Goal: Task Accomplishment & Management: Complete application form

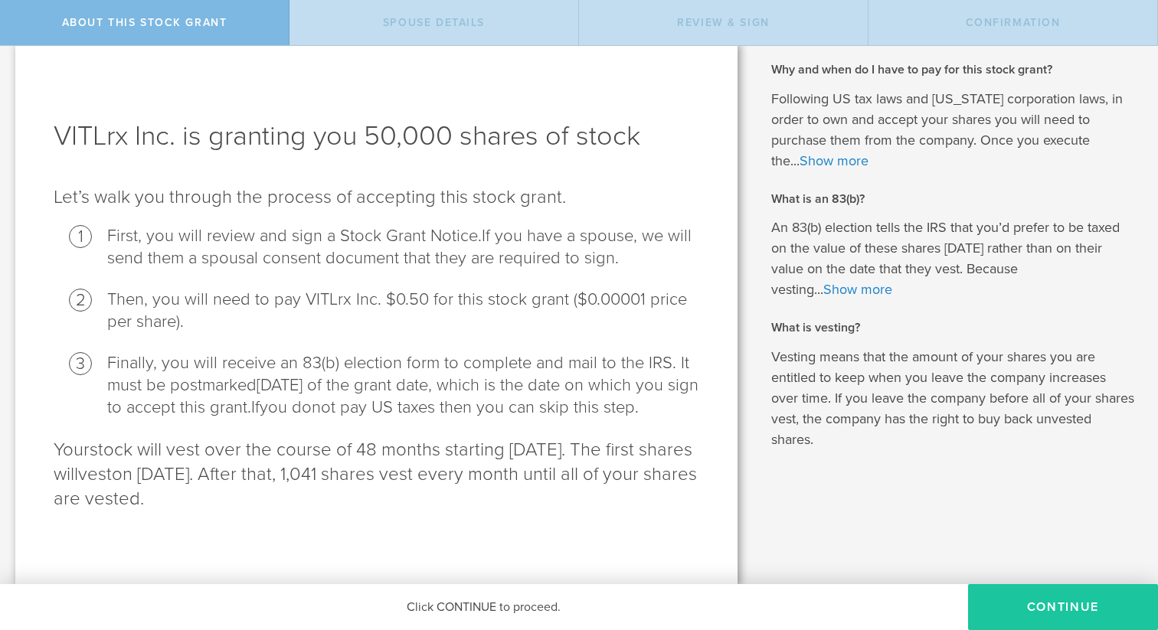
click at [1038, 600] on button "CONTINUE" at bounding box center [1063, 607] width 190 height 46
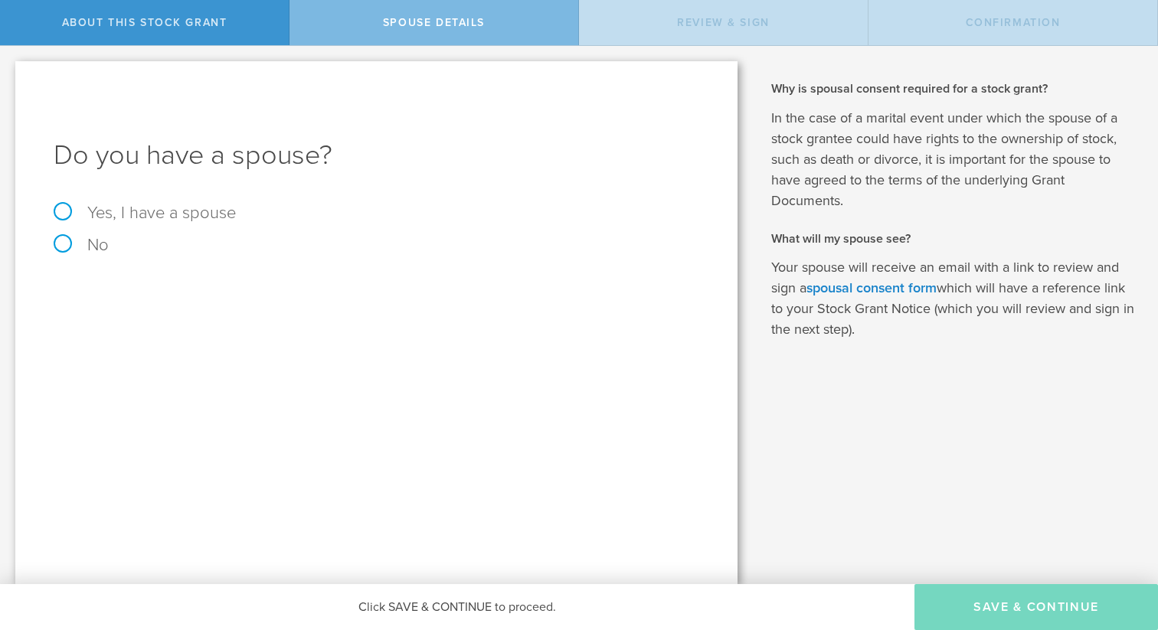
click at [130, 221] on label "Yes, I have a spouse" at bounding box center [377, 213] width 646 height 17
click at [10, 70] on input "Yes, I have a spouse" at bounding box center [5, 58] width 10 height 25
radio input "true"
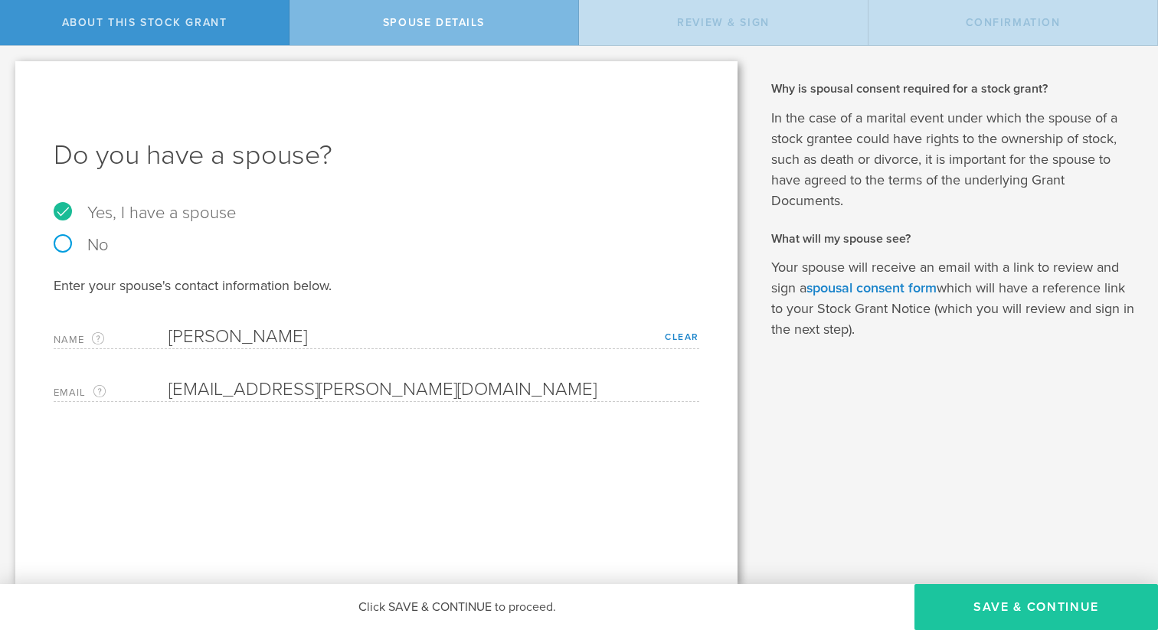
click at [988, 596] on button "Save & Continue" at bounding box center [1037, 607] width 244 height 46
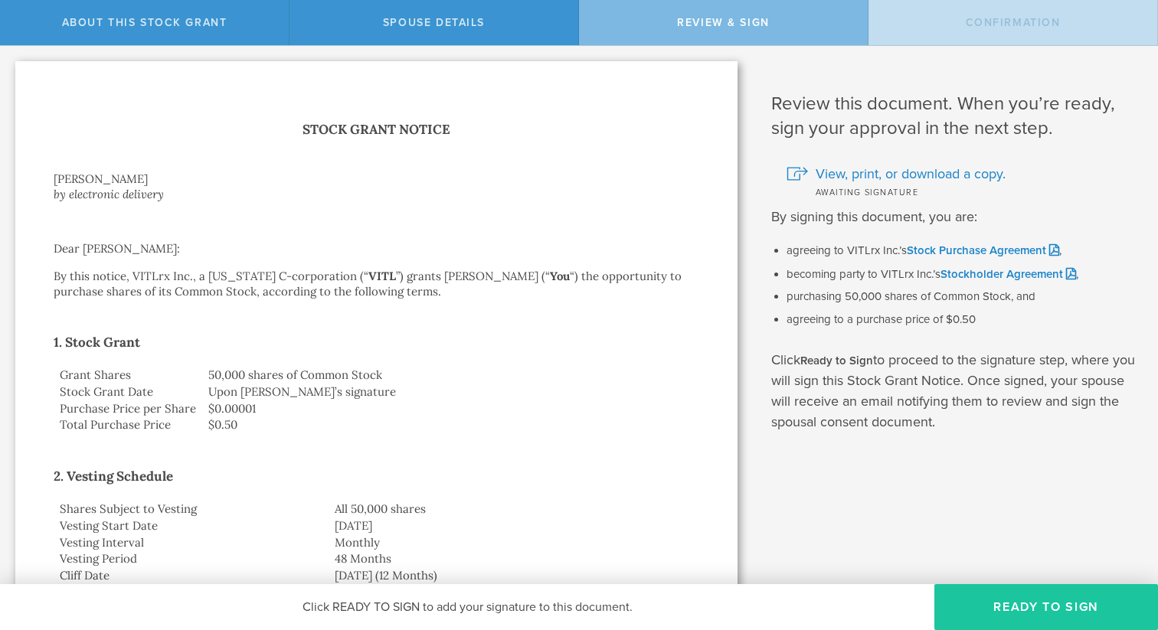
click at [992, 602] on button "Ready to Sign" at bounding box center [1046, 607] width 224 height 46
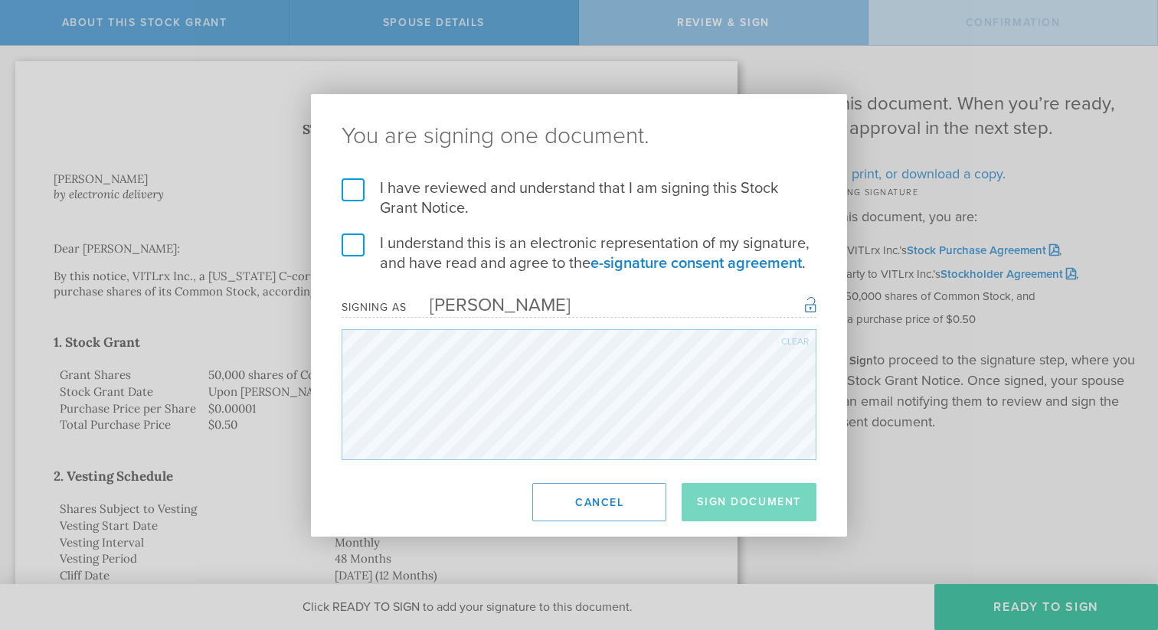
click at [355, 185] on label "I have reviewed and understand that I am signing this Stock Grant Notice." at bounding box center [579, 198] width 475 height 40
click at [0, 0] on input "I have reviewed and understand that I am signing this Stock Grant Notice." at bounding box center [0, 0] width 0 height 0
click at [355, 237] on label "I understand this is an electronic representation of my signature, and have rea…" at bounding box center [579, 254] width 475 height 40
click at [0, 0] on input "I understand this is an electronic representation of my signature, and have rea…" at bounding box center [0, 0] width 0 height 0
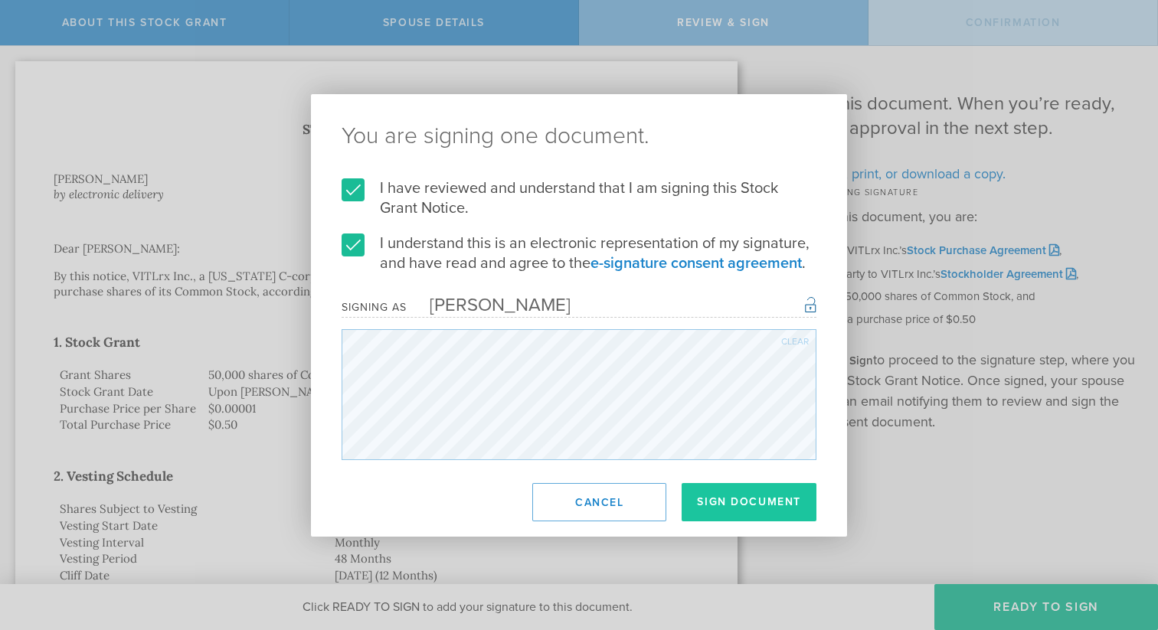
click at [745, 502] on button "Sign Document" at bounding box center [749, 502] width 135 height 38
